Goal: Navigation & Orientation: Find specific page/section

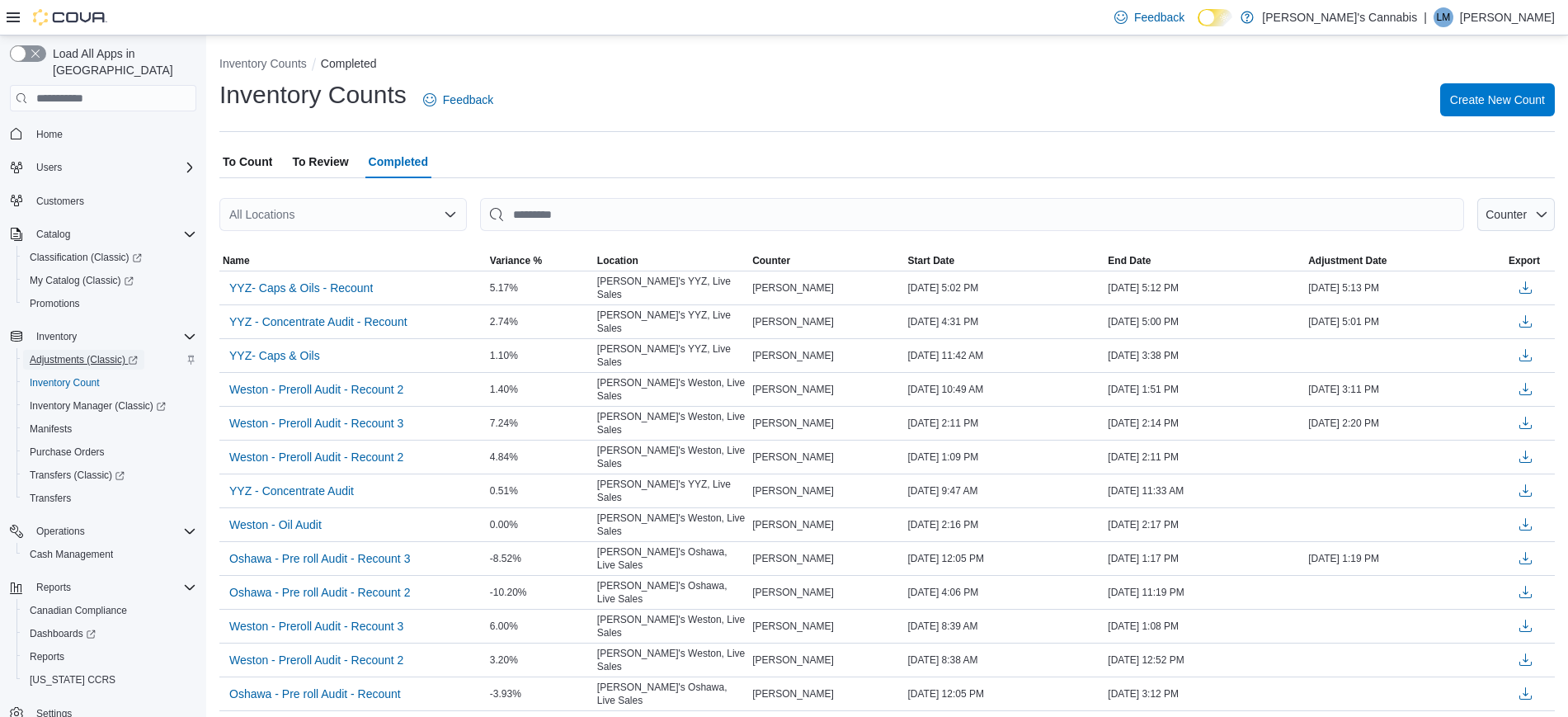
click at [36, 353] on span "Adjustments (Classic)" at bounding box center [83, 360] width 108 height 13
click at [57, 650] on span "Reports" at bounding box center [46, 657] width 34 height 13
